Goal: Information Seeking & Learning: Understand process/instructions

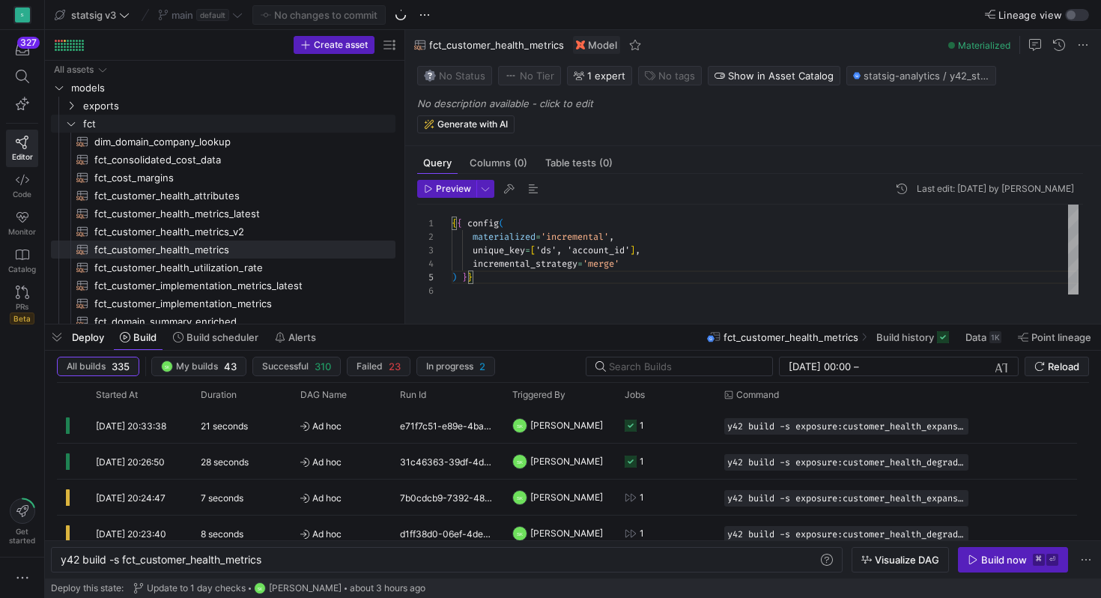
scroll to position [54, 22]
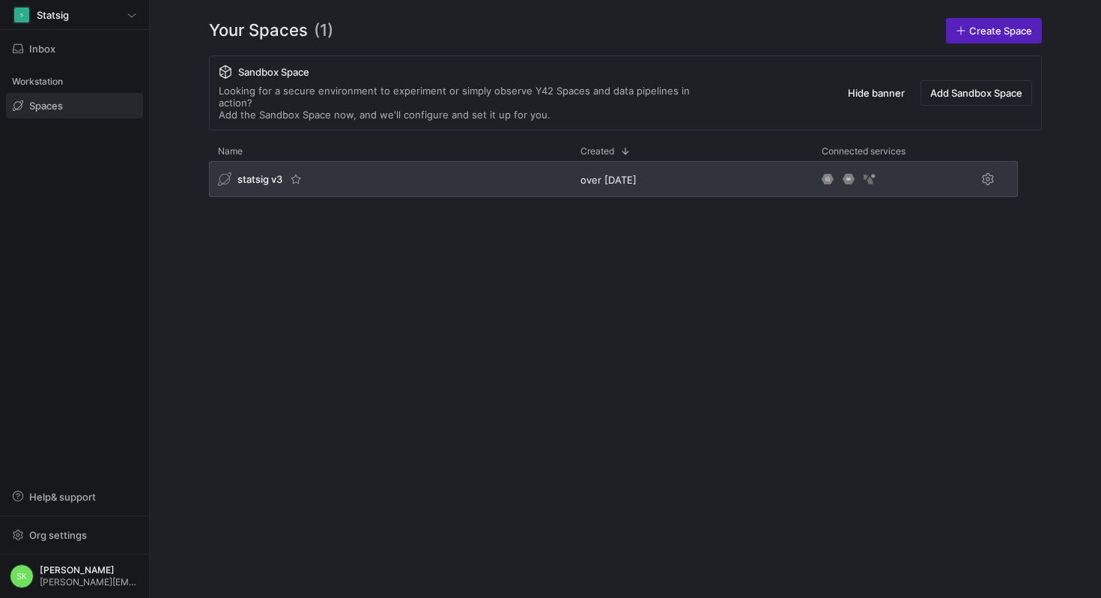
click at [275, 185] on span "statsig v3" at bounding box center [259, 179] width 45 height 12
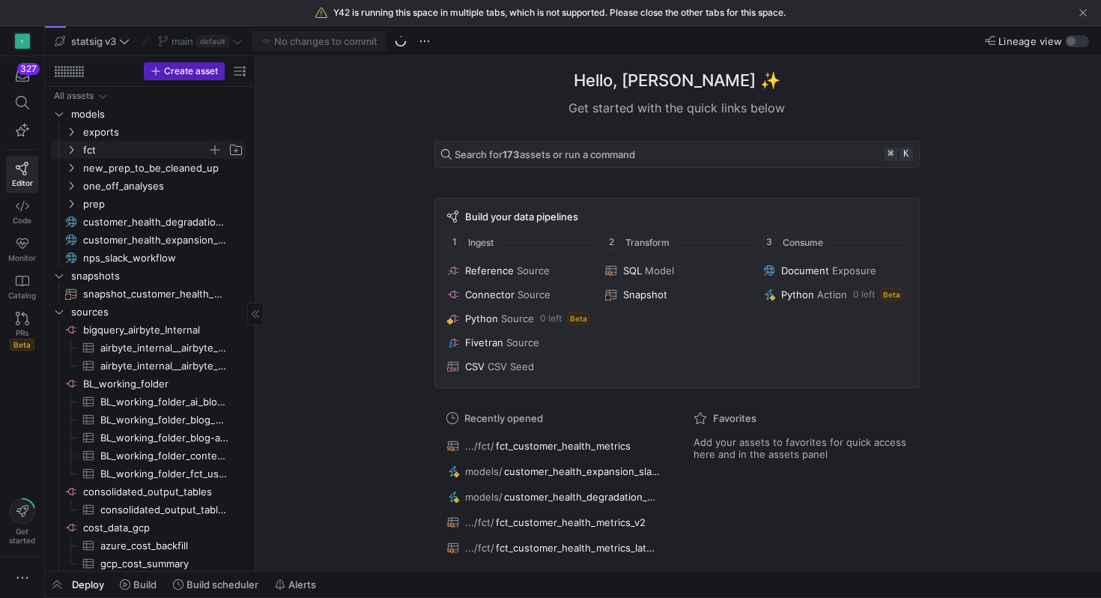
click at [67, 154] on icon "Press SPACE to select this row." at bounding box center [71, 149] width 10 height 9
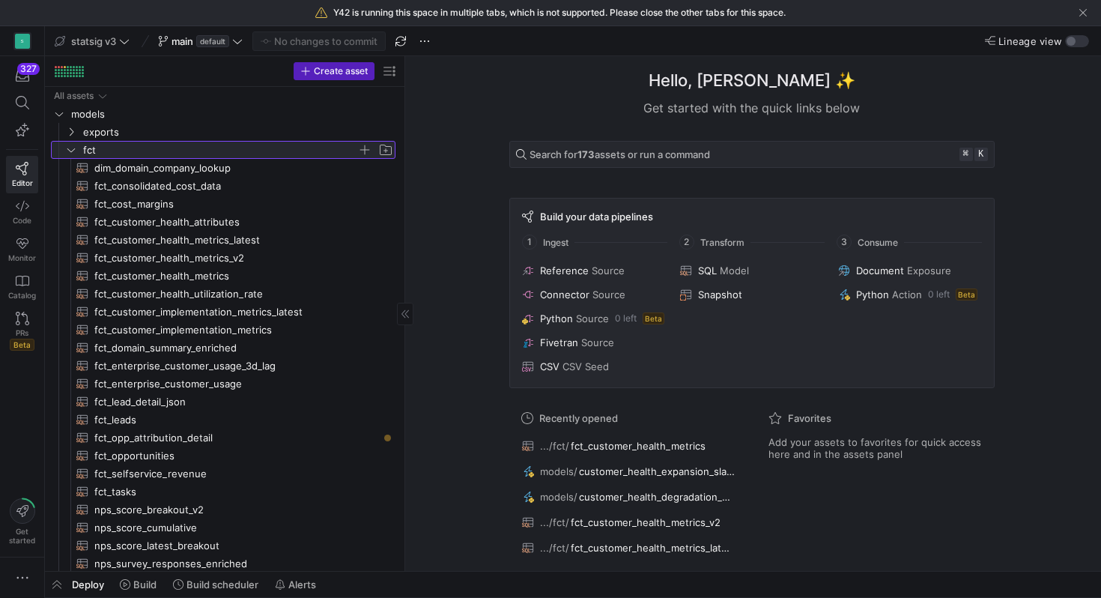
drag, startPoint x: 255, startPoint y: 205, endPoint x: 431, endPoint y: 225, distance: 176.4
click at [252, 285] on span "fct_customer_health_metrics​​​​​​​​​​" at bounding box center [236, 275] width 284 height 17
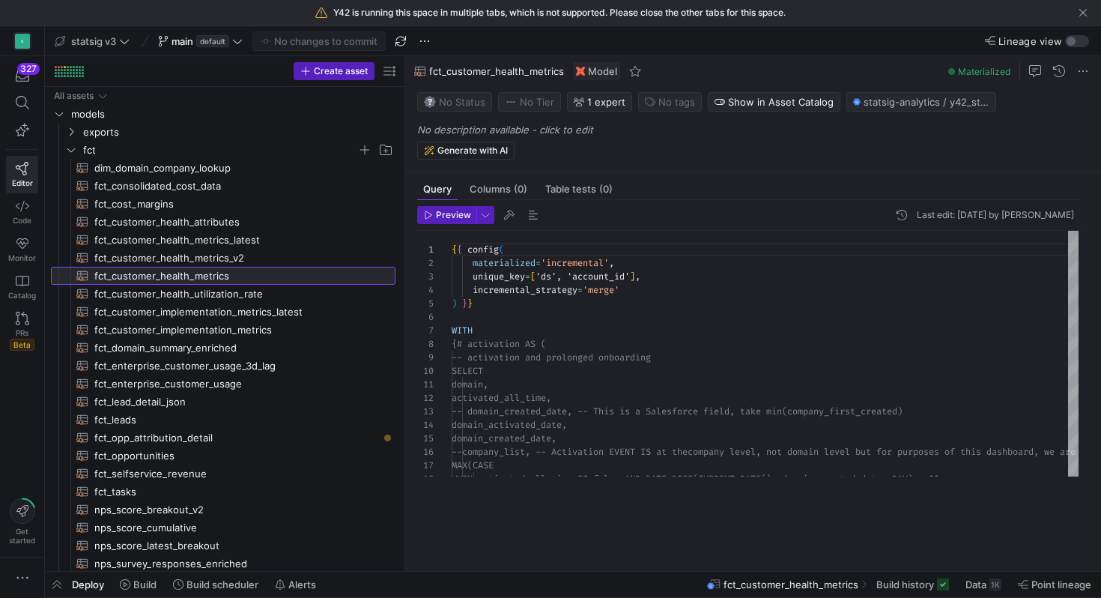
scroll to position [135, 0]
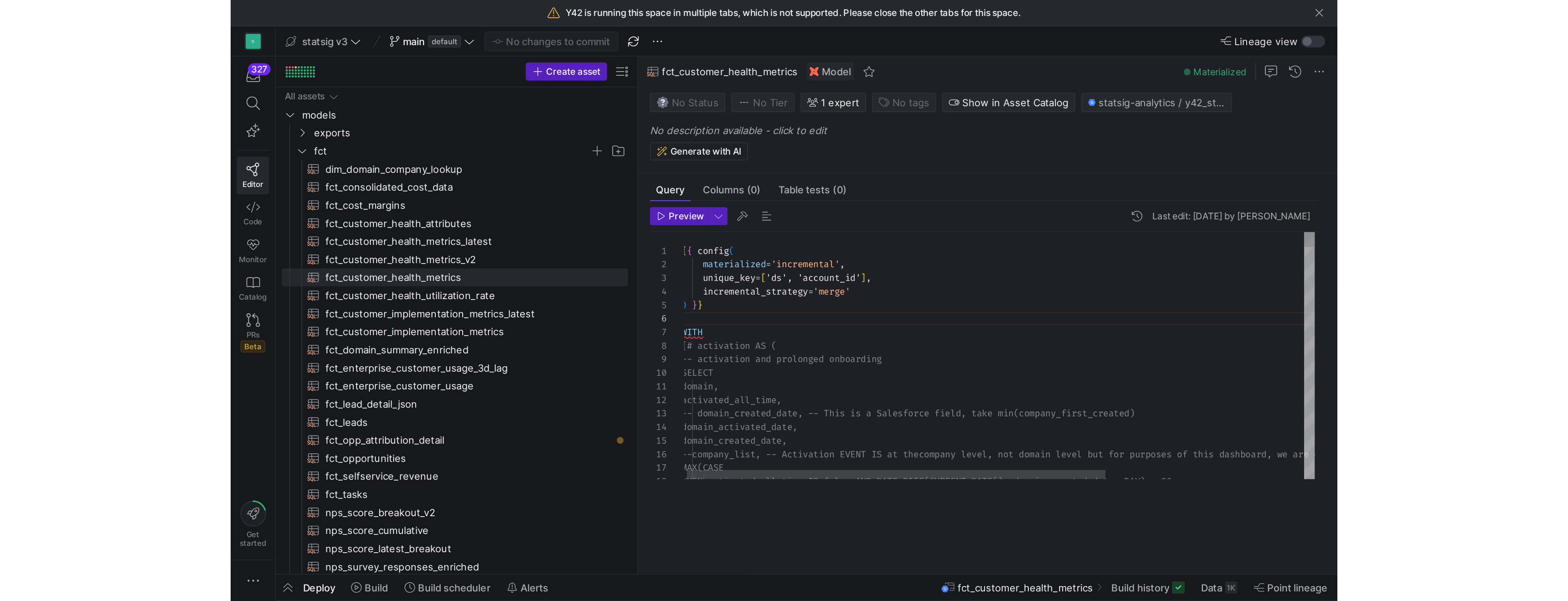
scroll to position [8, 102]
